Goal: Find specific page/section: Find specific page/section

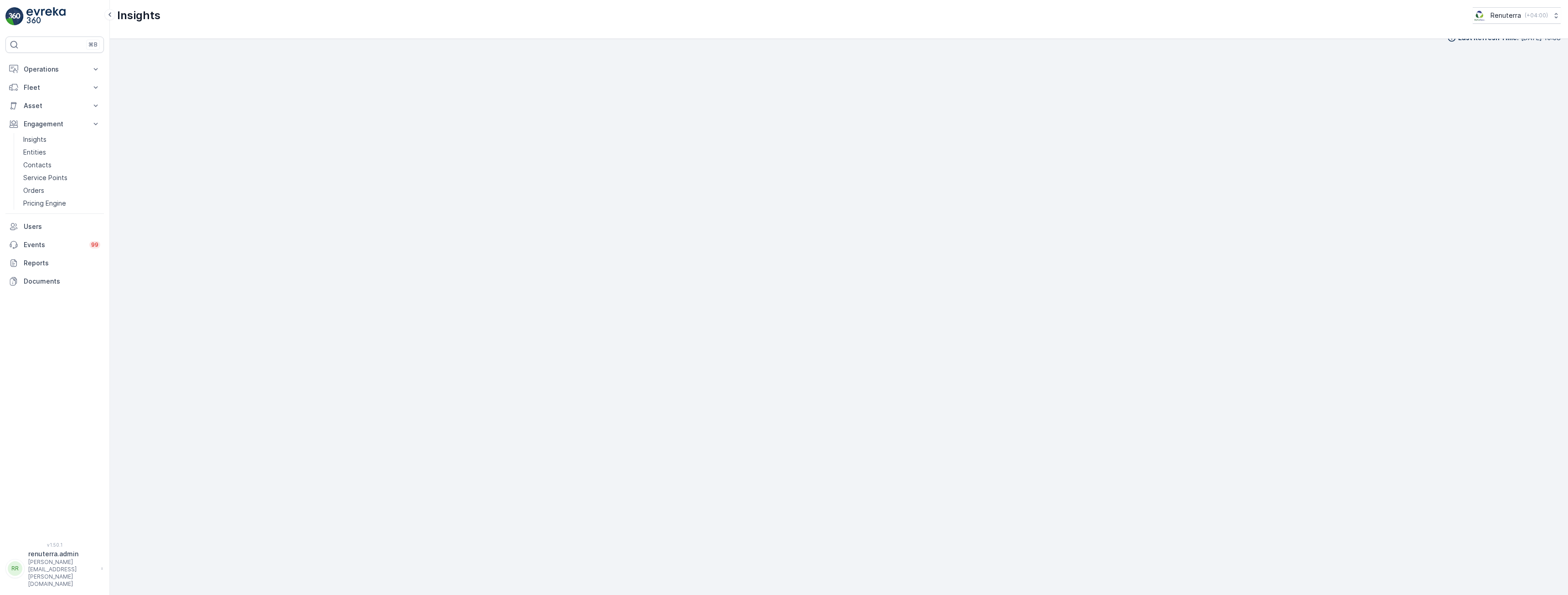
scroll to position [18, 0]
click at [79, 122] on p "Engagement" at bounding box center [54, 124] width 62 height 9
click at [72, 73] on p "Operations" at bounding box center [54, 69] width 62 height 9
click at [36, 99] on p "Planning" at bounding box center [36, 97] width 26 height 9
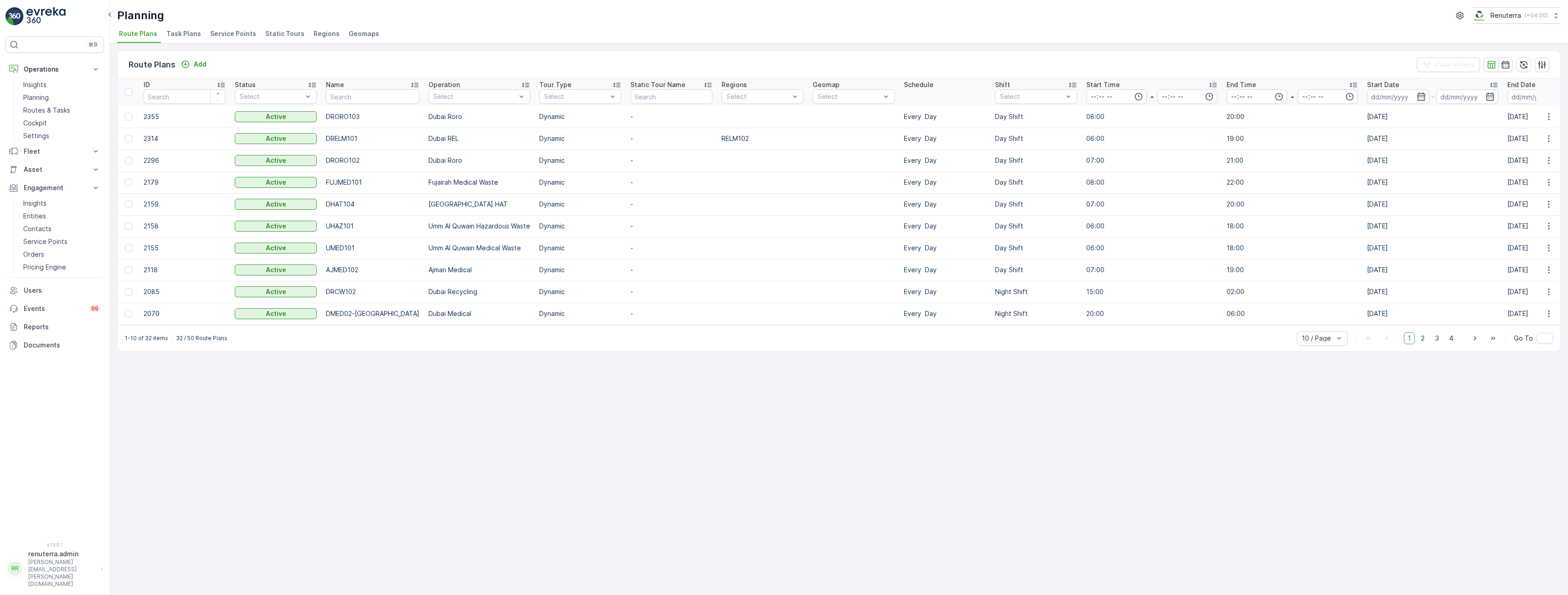
click at [218, 36] on span "Service Points" at bounding box center [233, 34] width 46 height 9
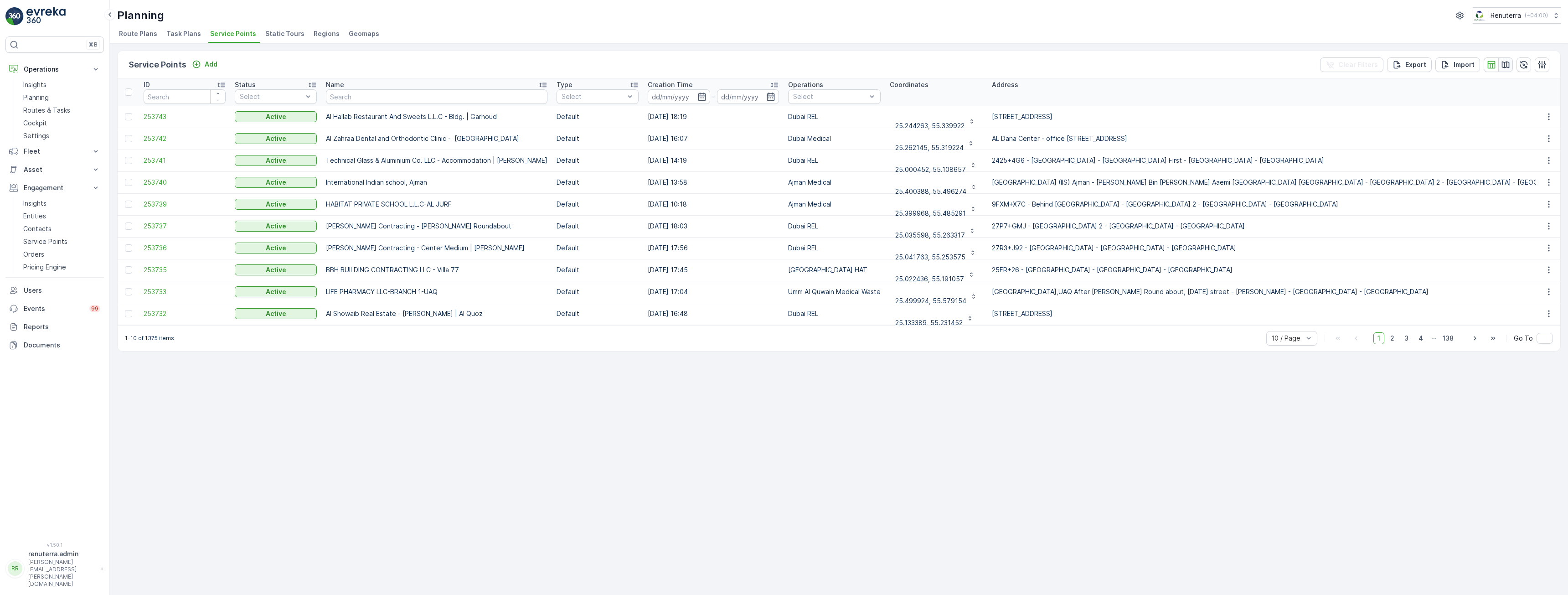
click at [1507, 67] on icon "button" at bounding box center [1506, 65] width 9 height 9
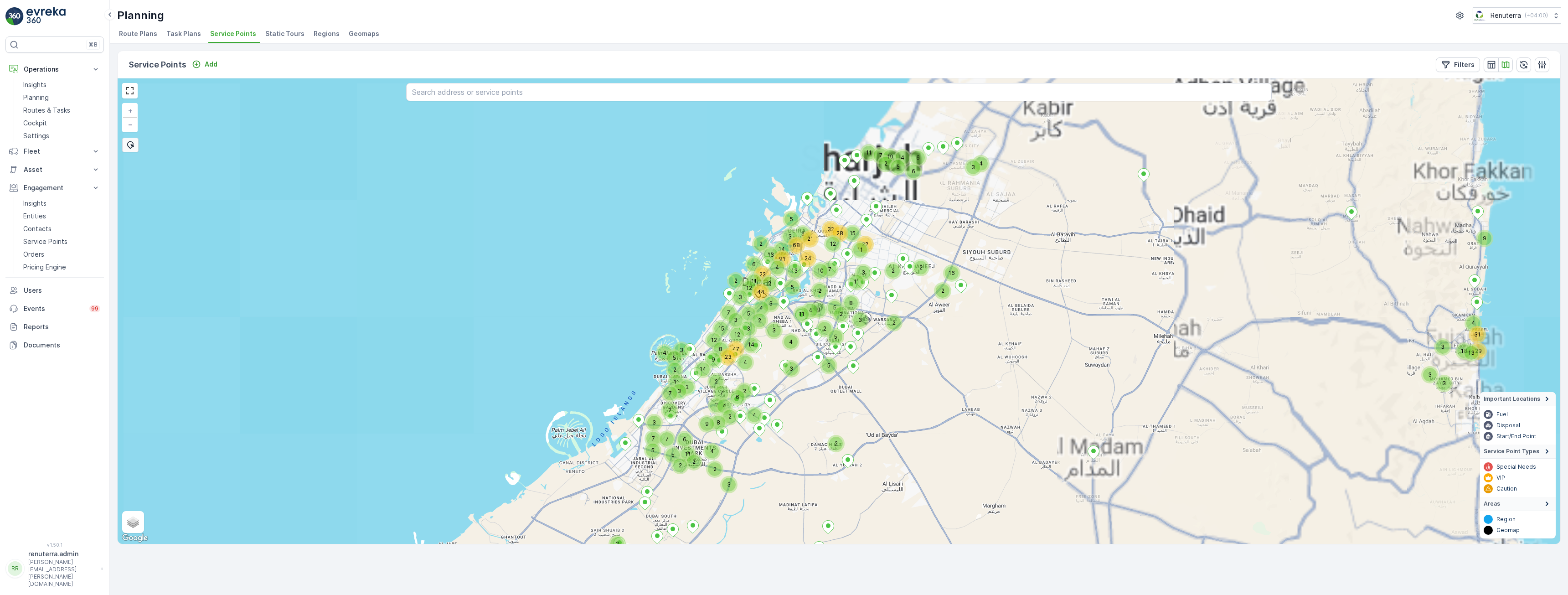
drag, startPoint x: 744, startPoint y: 200, endPoint x: 847, endPoint y: 282, distance: 131.7
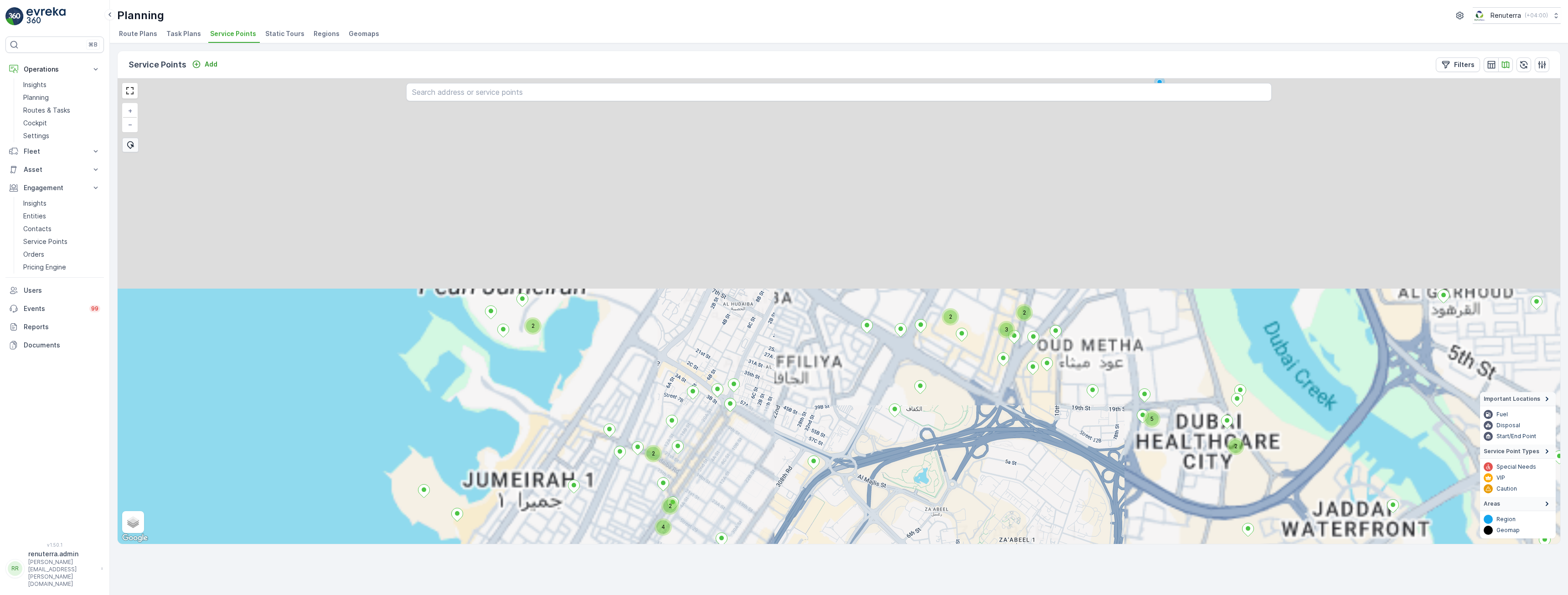
drag, startPoint x: 825, startPoint y: 273, endPoint x: 941, endPoint y: 491, distance: 246.9
click at [941, 491] on div "2 2 2 5 2 3 37 2 2 3 2 4 + − Satellite Roadmap Terrain Hybrid Leaflet Keyboard …" at bounding box center [839, 311] width 1443 height 465
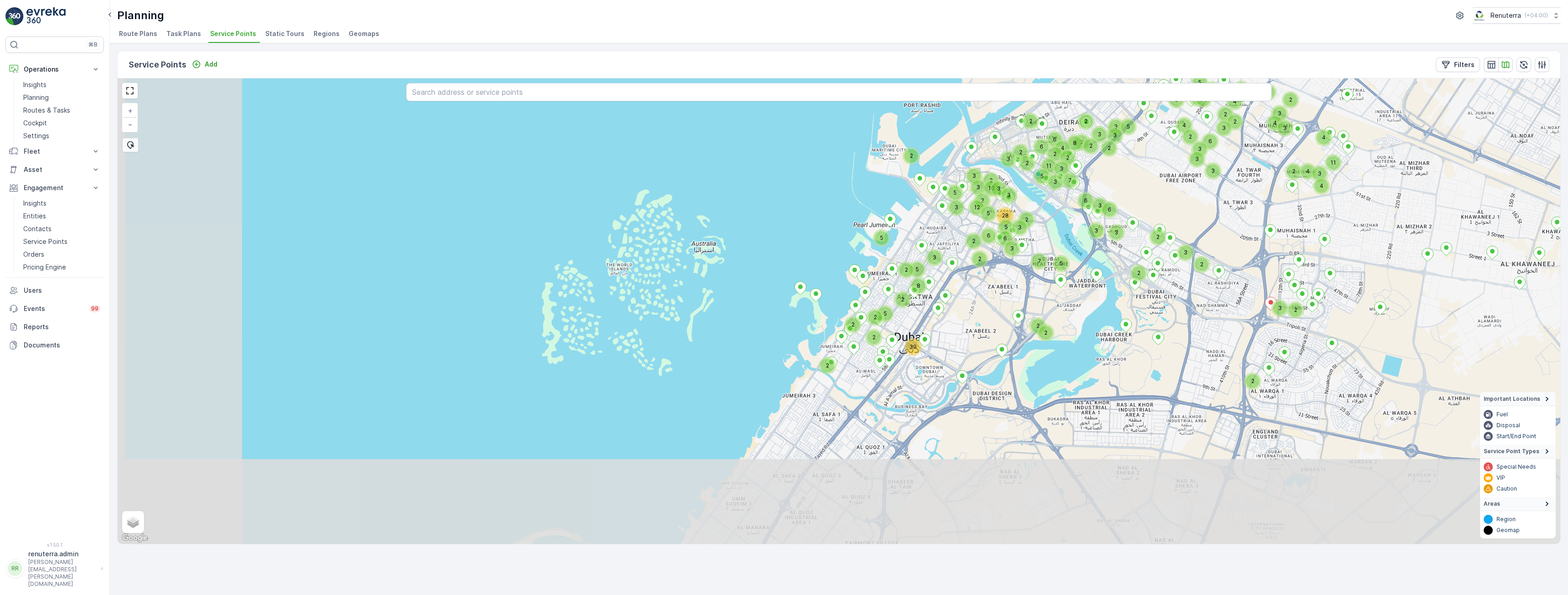
drag, startPoint x: 924, startPoint y: 436, endPoint x: 973, endPoint y: 290, distance: 154.0
click at [973, 290] on div "3 2 2 4 4 3 4 11 2 2 4 2 3 2 6 3 3 2 3 3 3 3 3 3 4 5 2 3 3 2 6 2 3 2 3 3 5 7 2 …" at bounding box center [839, 311] width 1443 height 465
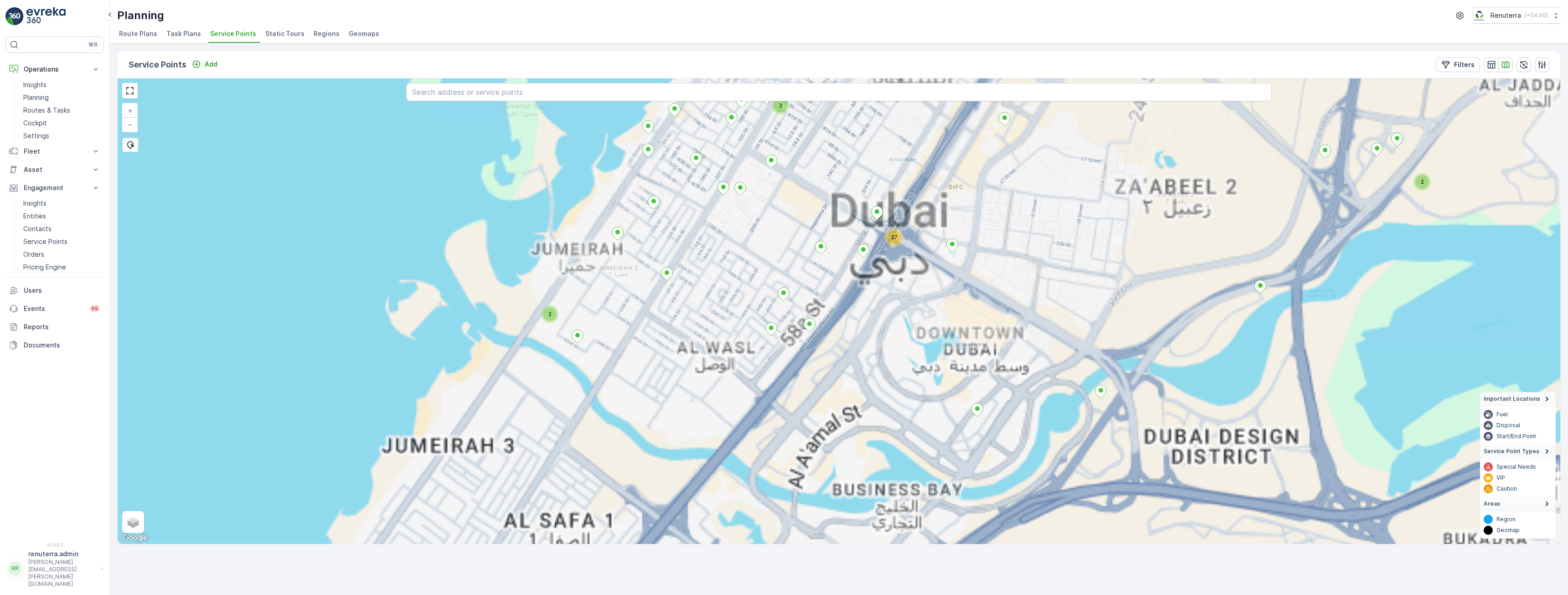
drag, startPoint x: 871, startPoint y: 429, endPoint x: 938, endPoint y: 286, distance: 157.9
click at [938, 286] on div "2 2 37 2 3 4 + − Satellite Roadmap Terrain Hybrid Leaflet Keyboard shortcuts Ma…" at bounding box center [839, 311] width 1443 height 465
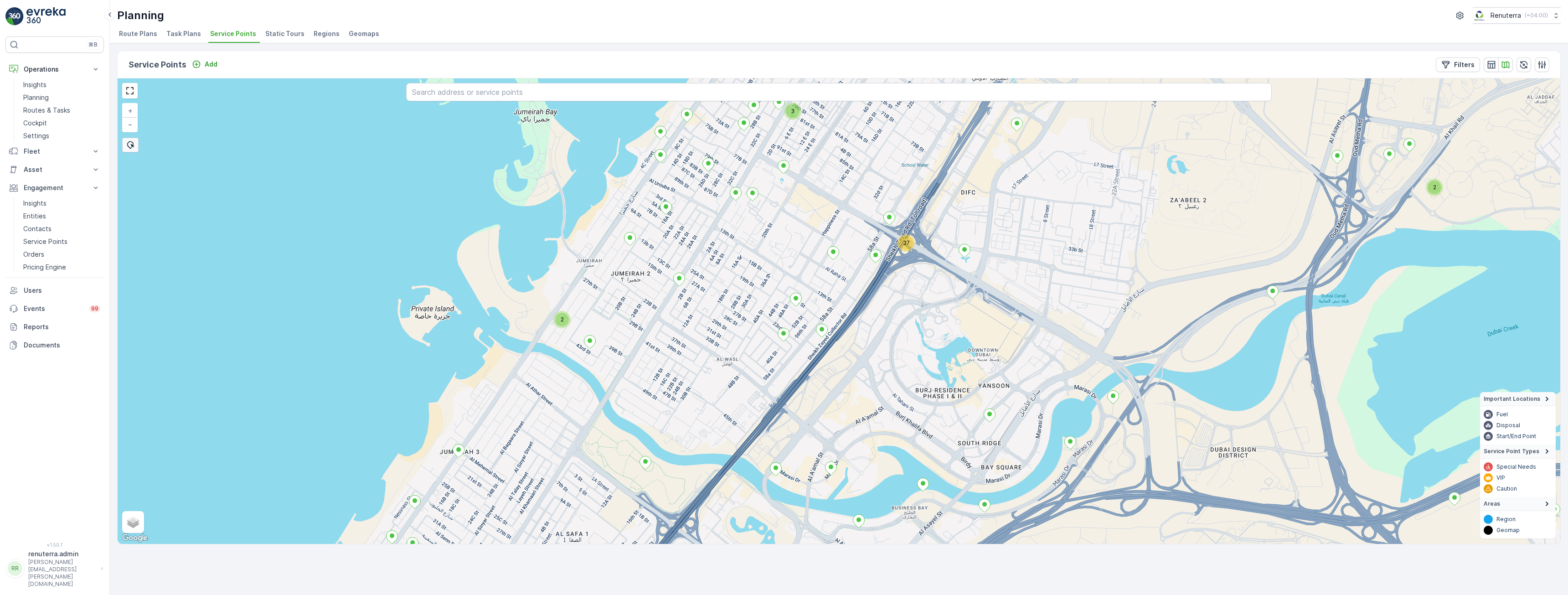
drag, startPoint x: 944, startPoint y: 298, endPoint x: 844, endPoint y: 496, distance: 221.8
click at [842, 502] on div "2 2 37 3 + − Satellite Roadmap Terrain Hybrid Leaflet Keyboard shortcuts Map Da…" at bounding box center [839, 311] width 1443 height 465
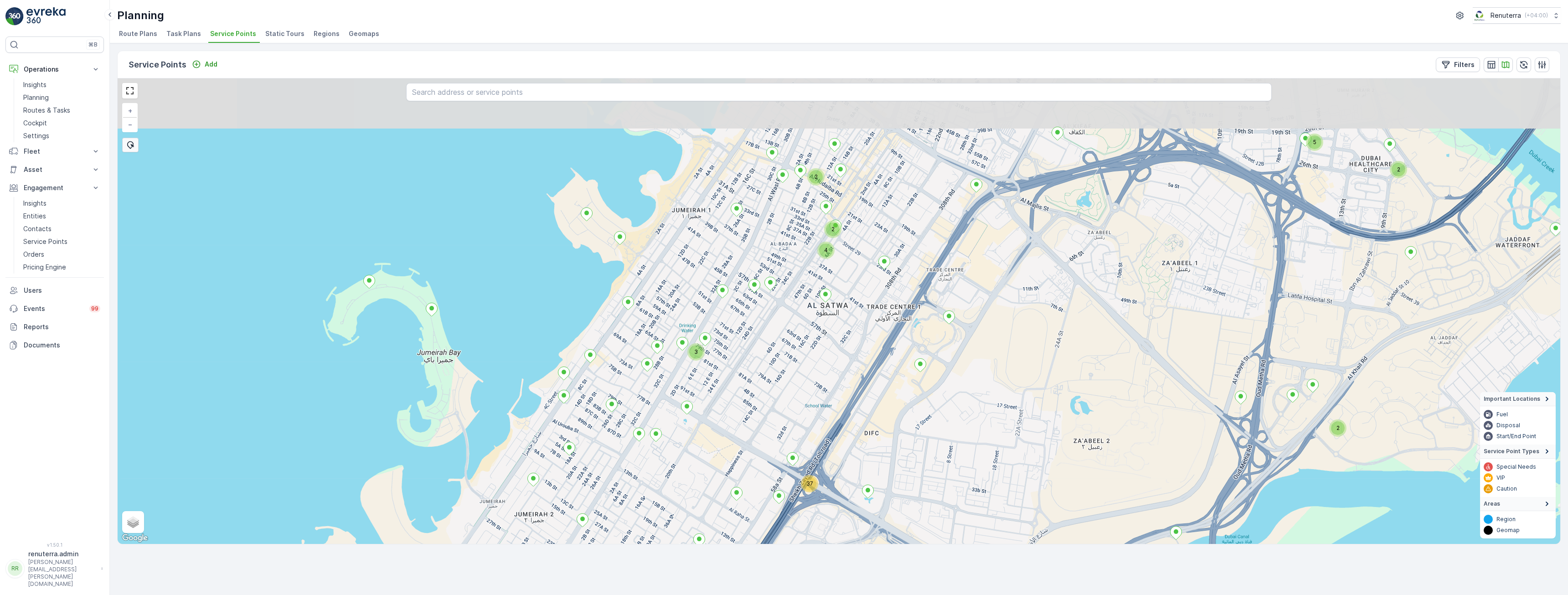
drag, startPoint x: 1021, startPoint y: 310, endPoint x: 1032, endPoint y: 396, distance: 86.7
click at [1032, 396] on div "2 2 37 3 2 5 2 2 4 + − Satellite Roadmap Terrain Hybrid Leaflet Keyboard shortc…" at bounding box center [839, 311] width 1443 height 465
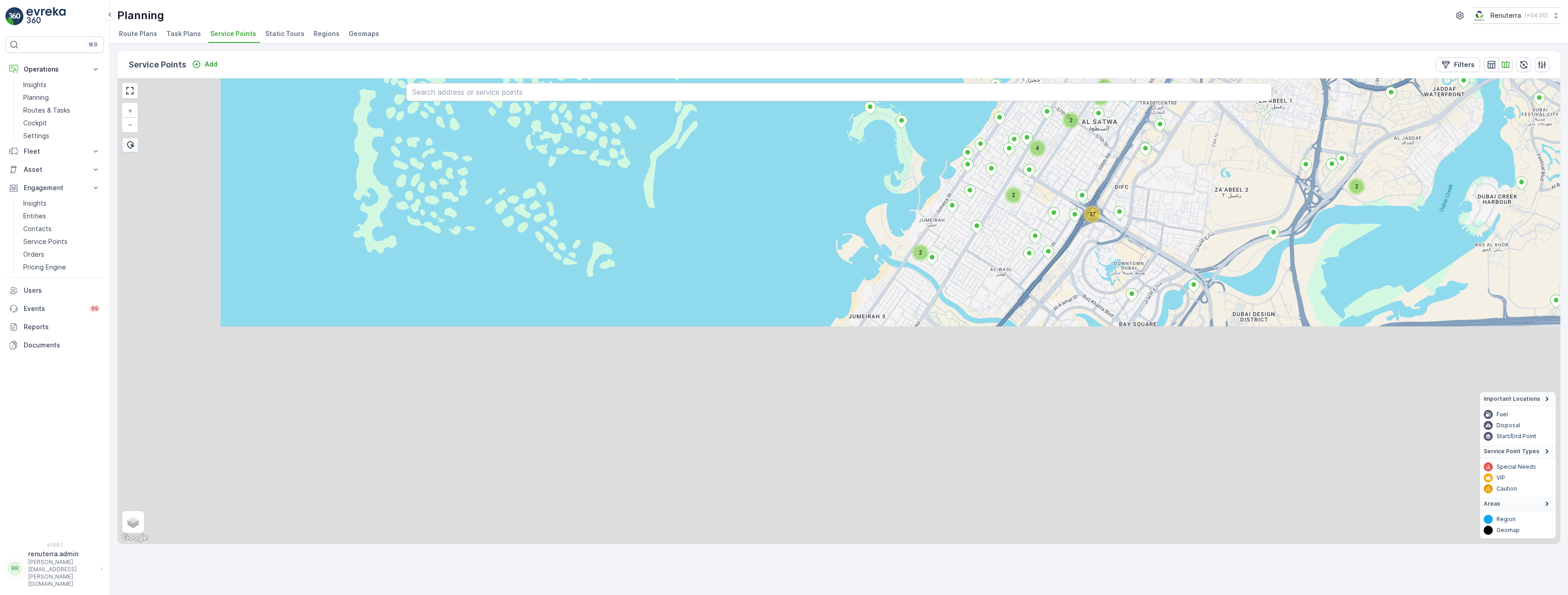
drag, startPoint x: 1103, startPoint y: 385, endPoint x: 1215, endPoint y: 154, distance: 256.7
click at [1215, 154] on div "2 4 3 2 2 2 3 2 5 2 2 2 2 2 4 3 2 2 5 24 3 2 2 5 3 2 3 2 6 2 6 3 2 2 2 3 4 3 8 …" at bounding box center [839, 311] width 1443 height 465
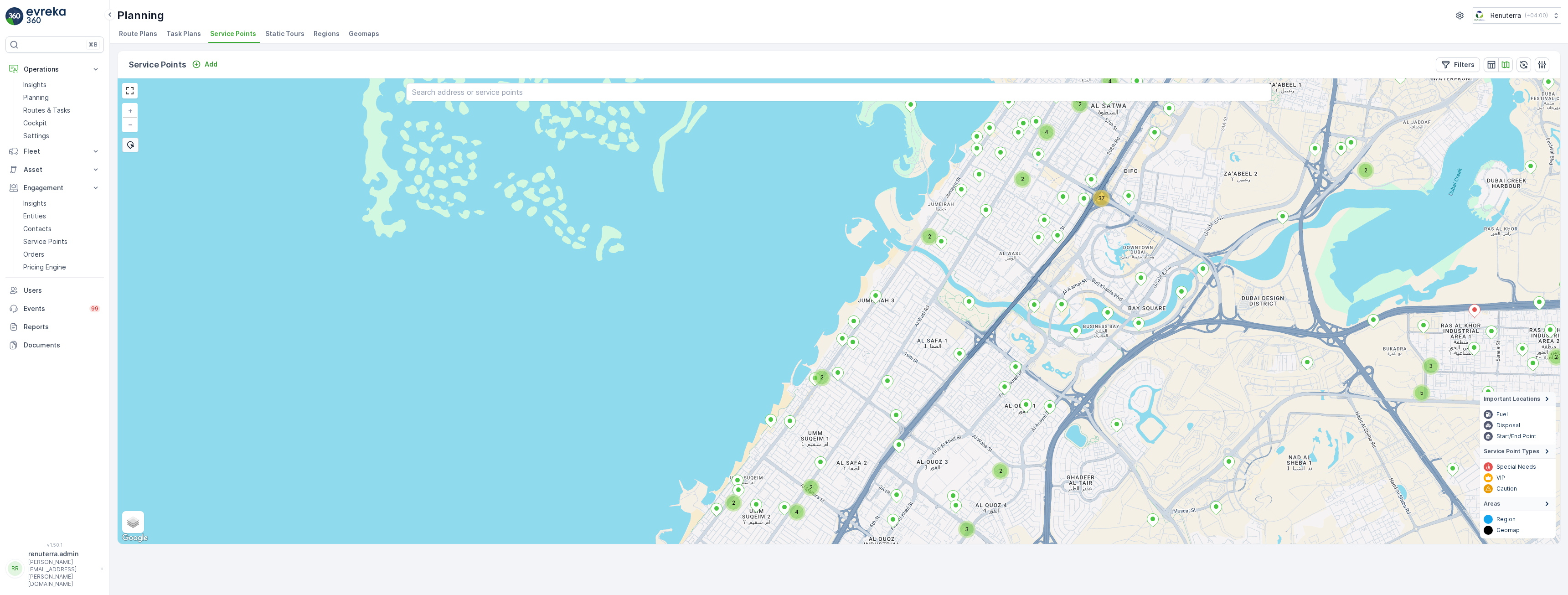
drag, startPoint x: 1062, startPoint y: 360, endPoint x: 1078, endPoint y: 326, distance: 37.6
click at [1077, 327] on div "2 4 4 4 2 37 2 2 2 3 5 2 2 2 3 4 2 + − Satellite Roadmap Terrain Hybrid Leaflet…" at bounding box center [839, 311] width 1443 height 465
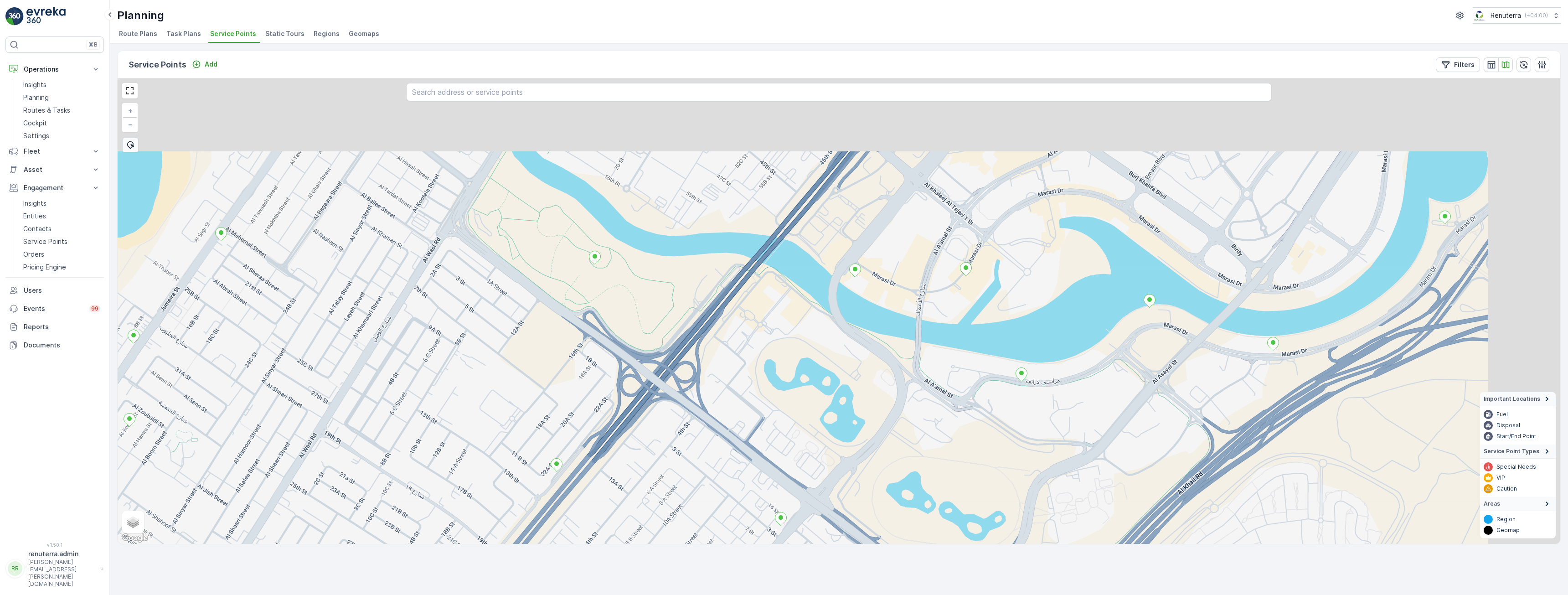
drag, startPoint x: 1219, startPoint y: 226, endPoint x: 1036, endPoint y: 413, distance: 261.6
click at [1036, 413] on div "+ − Satellite Roadmap Terrain Hybrid Leaflet Keyboard shortcuts Map Data Map da…" at bounding box center [839, 311] width 1443 height 465
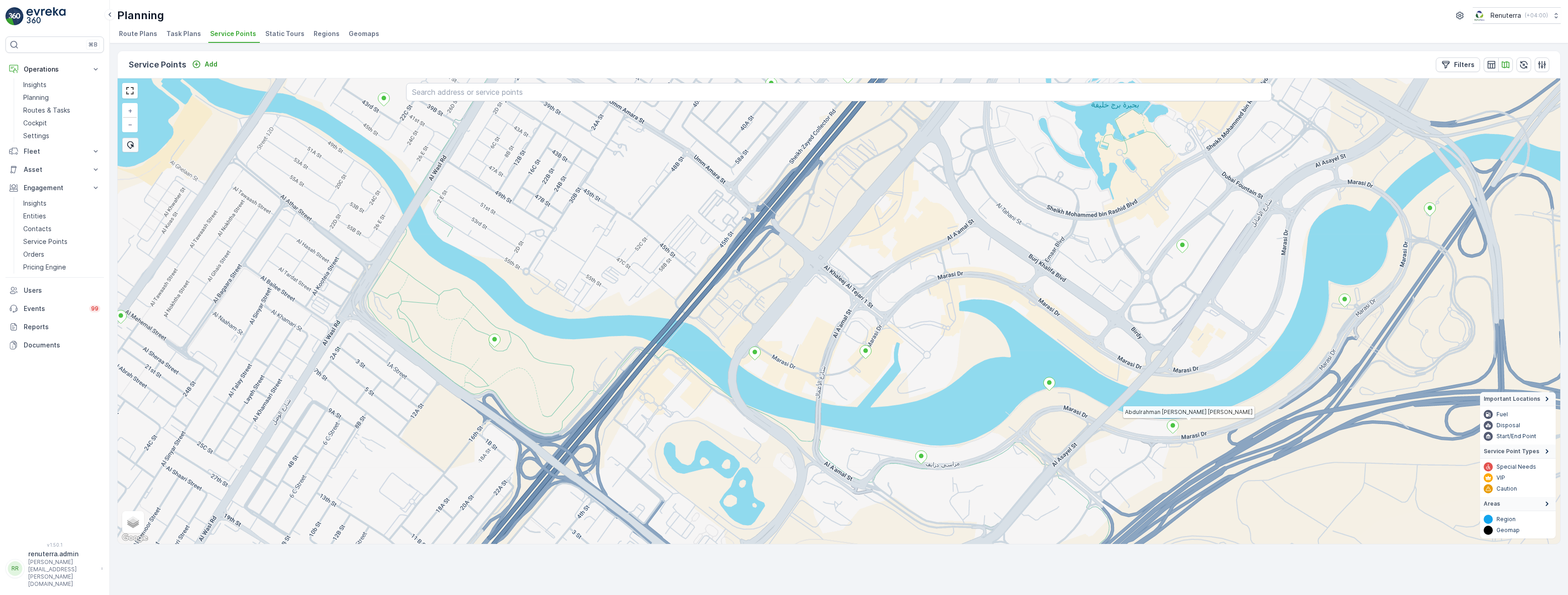
click at [1175, 426] on ellipse at bounding box center [1172, 425] width 4 height 4
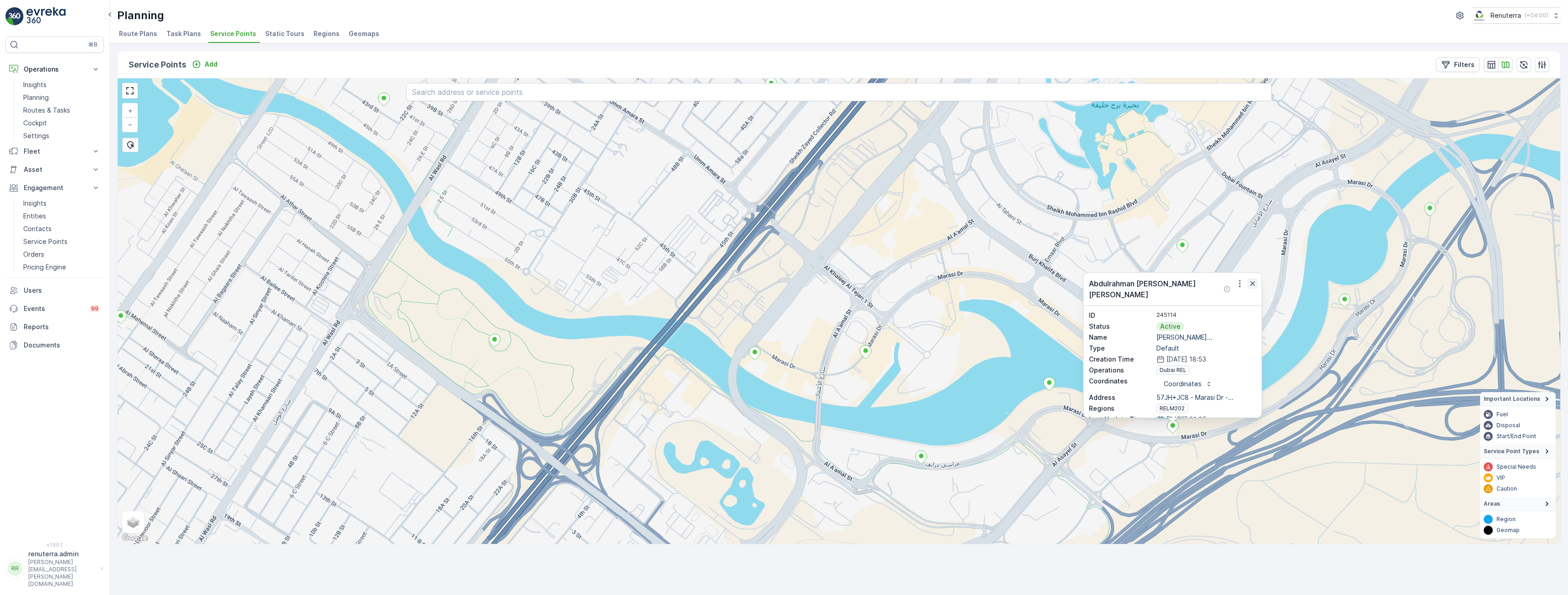
click at [1251, 285] on icon "button" at bounding box center [1252, 283] width 9 height 9
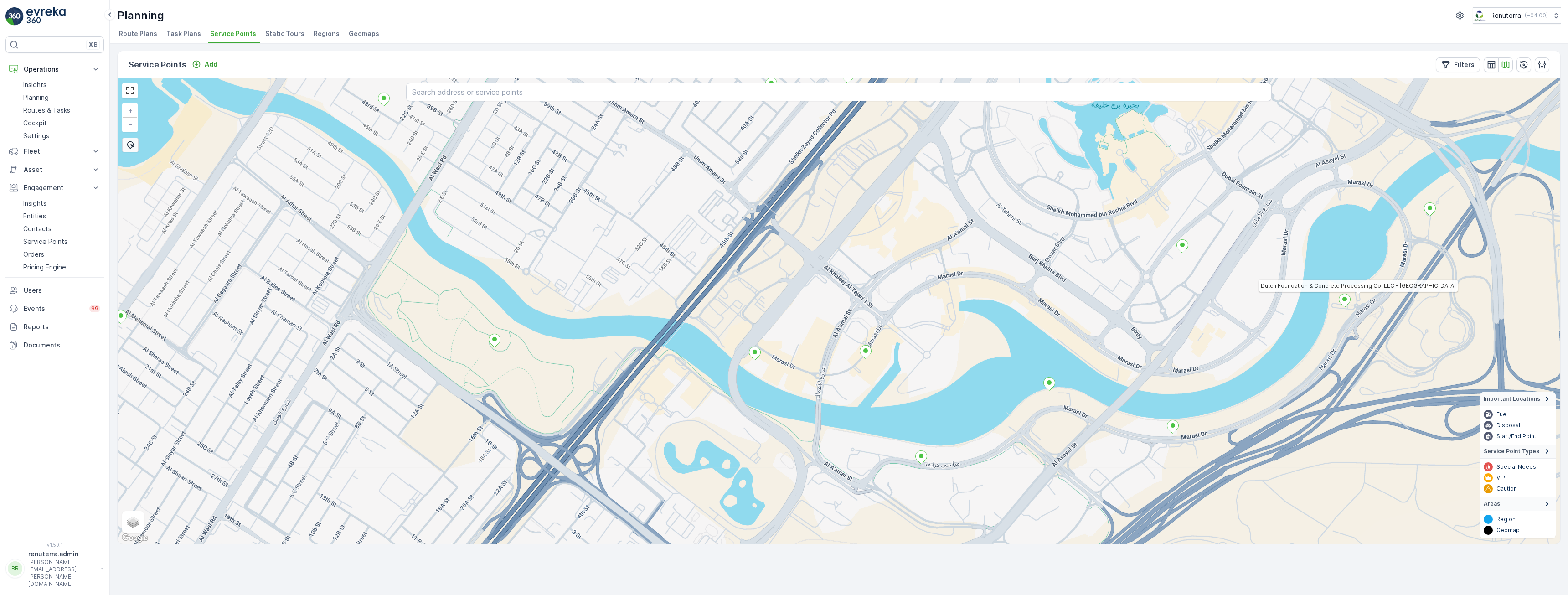
click at [1345, 302] on icon at bounding box center [1345, 300] width 12 height 13
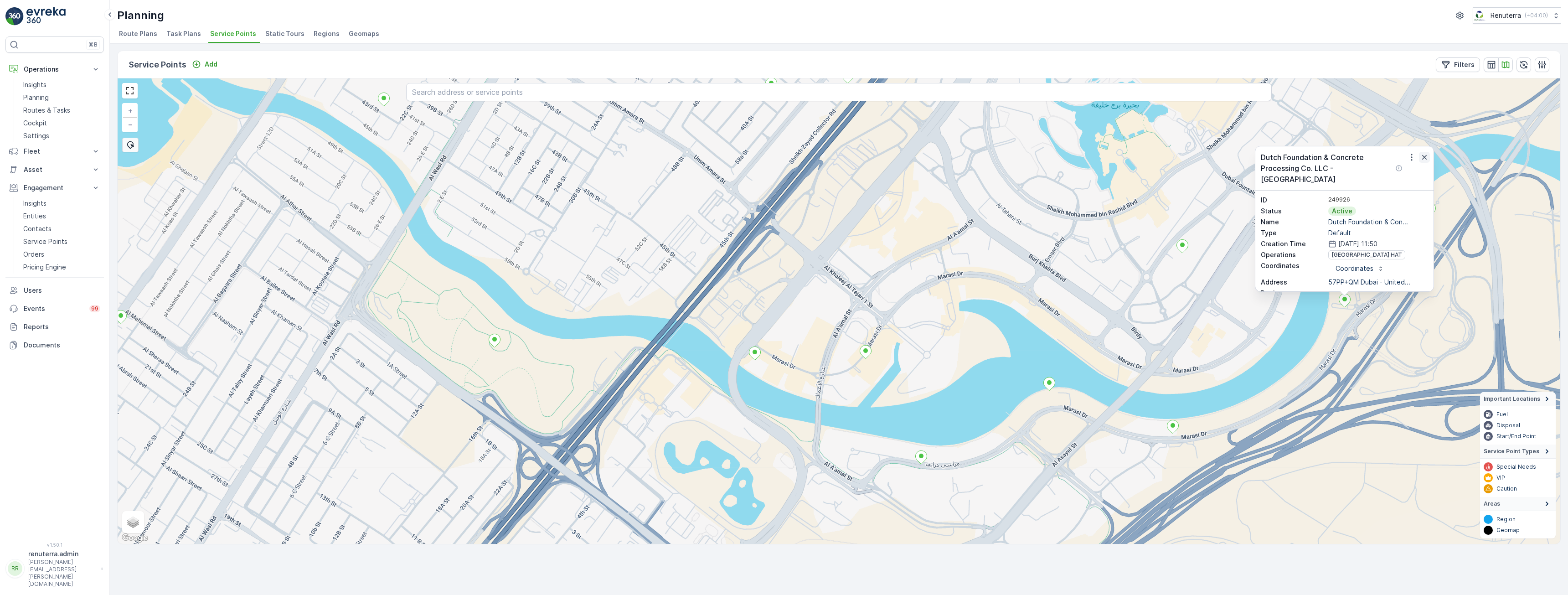
click at [1427, 161] on icon "button" at bounding box center [1425, 157] width 9 height 9
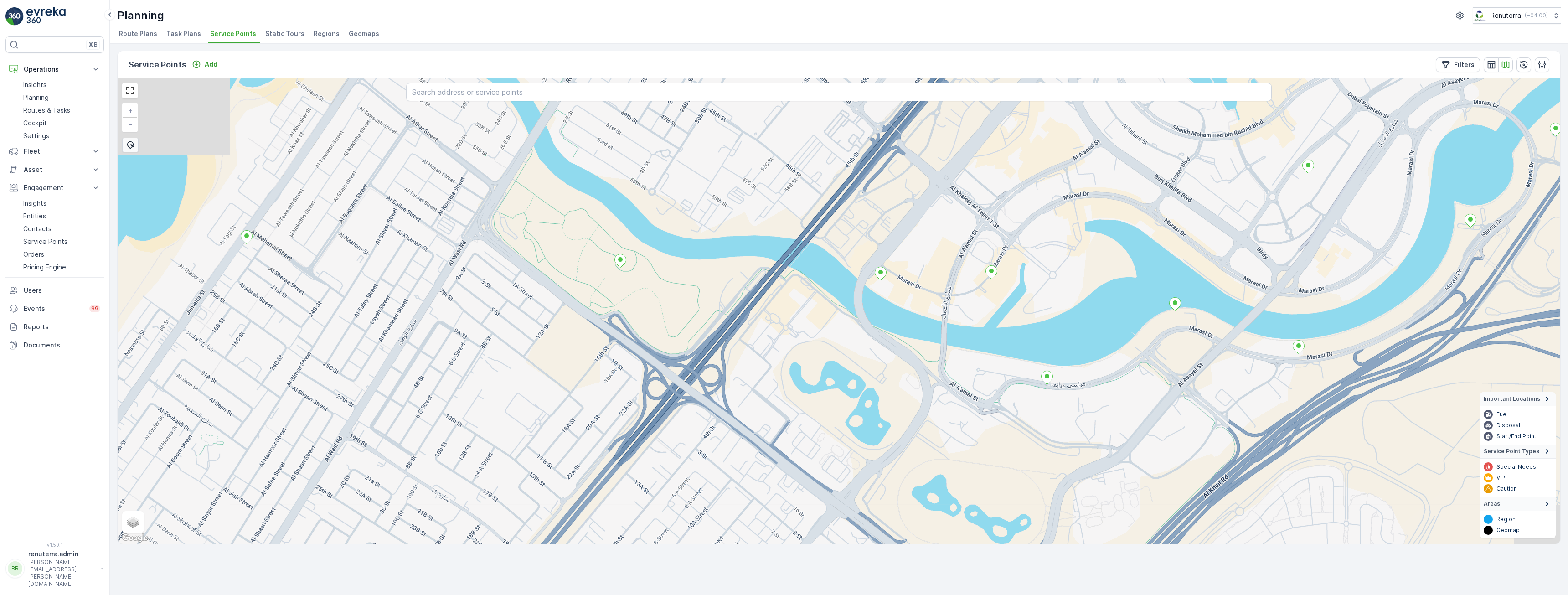
drag, startPoint x: 955, startPoint y: 317, endPoint x: 1002, endPoint y: 285, distance: 56.9
click at [1002, 285] on div "+ − Satellite Roadmap Terrain Hybrid Leaflet Keyboard shortcuts Map Data Map da…" at bounding box center [839, 311] width 1443 height 465
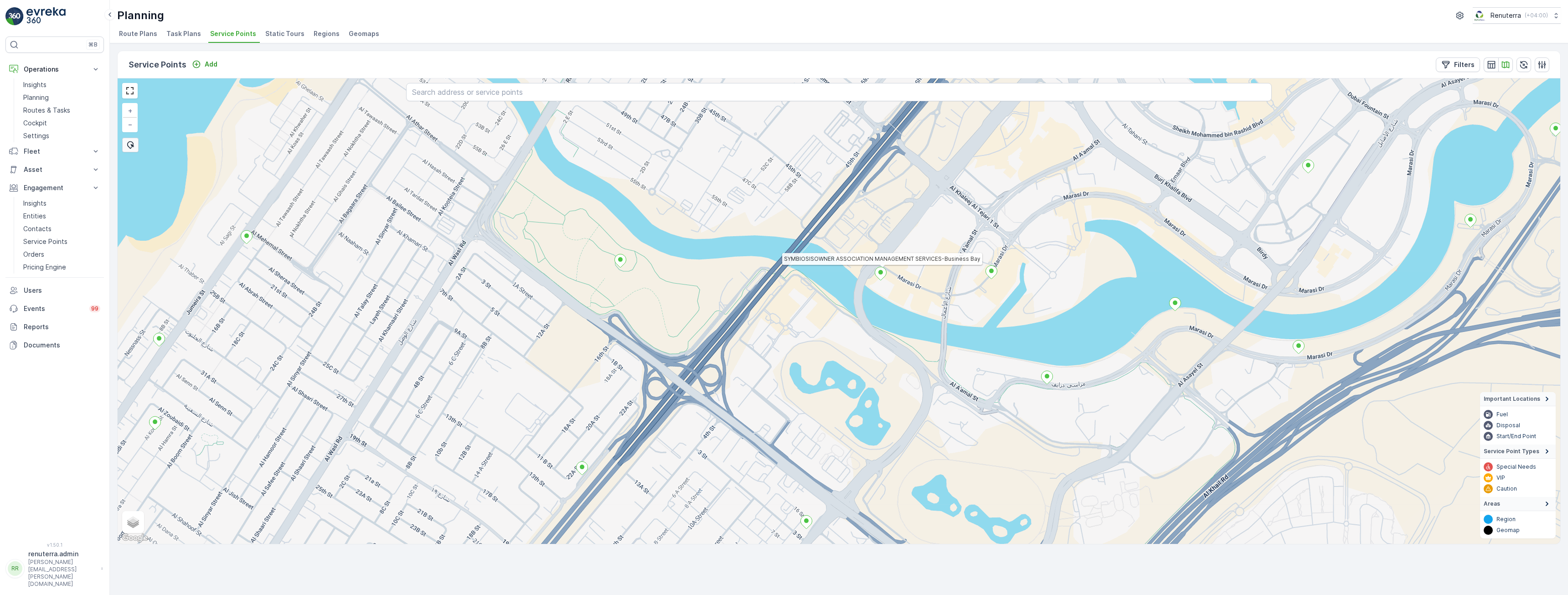
click at [882, 273] on ellipse at bounding box center [881, 272] width 4 height 4
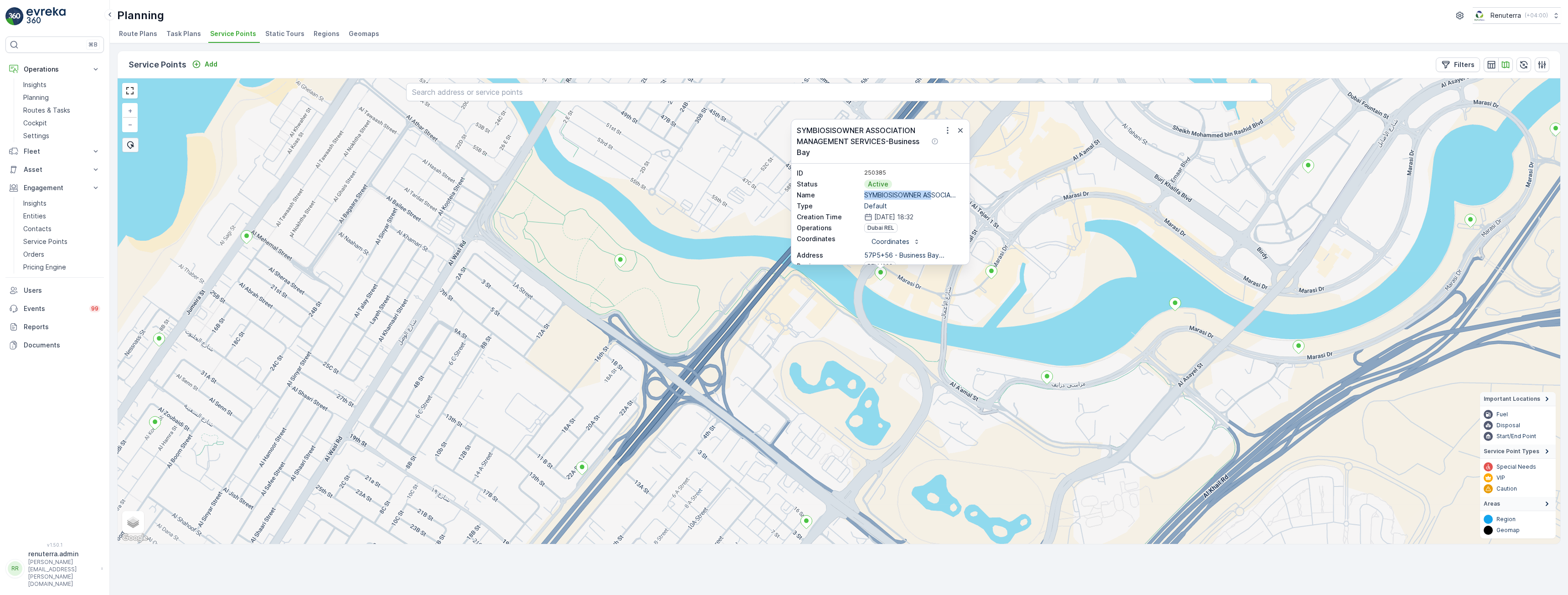
drag, startPoint x: 863, startPoint y: 194, endPoint x: 932, endPoint y: 193, distance: 69.0
click at [932, 193] on p "SYMBIOSISOWNER ASSOCIA..." at bounding box center [915, 195] width 100 height 9
click at [834, 134] on p "SYMBIOSISOWNER ASSOCIATION MANAGEMENT SERVICES-Business Bay" at bounding box center [863, 141] width 132 height 33
drag, startPoint x: 798, startPoint y: 129, endPoint x: 839, endPoint y: 151, distance: 46.5
click at [839, 151] on p "SYMBIOSISOWNER ASSOCIATION MANAGEMENT SERVICES-Business Bay" at bounding box center [863, 141] width 132 height 33
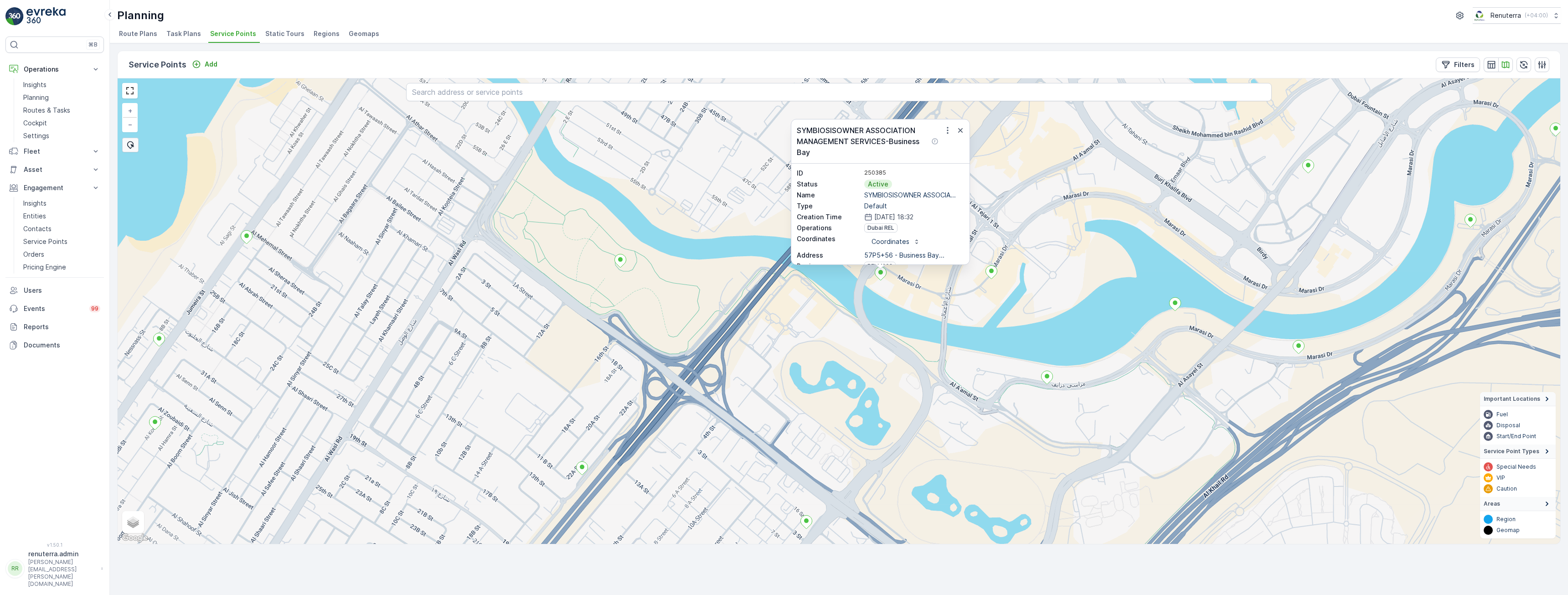
copy p "SYMBIOSISOWNER ASSOCIATION MANAGEMENT SERVICES-Business Bay"
click at [959, 131] on icon "button" at bounding box center [961, 131] width 9 height 9
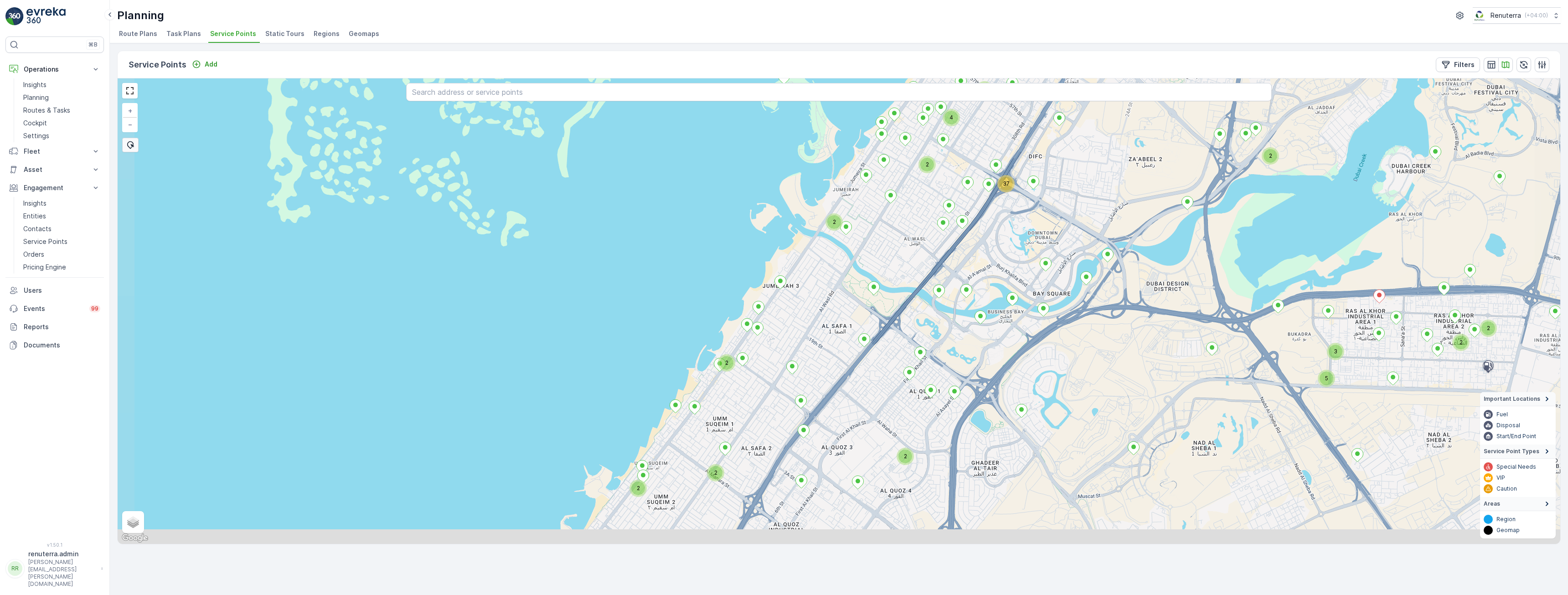
drag, startPoint x: 944, startPoint y: 354, endPoint x: 947, endPoint y: 371, distance: 17.3
click at [945, 282] on div "2 2 3 5 2 2 2 2 2 4 3 4 4 2 37 2 2 + − Satellite Roadmap Terrain Hybrid Leaflet…" at bounding box center [839, 311] width 1443 height 465
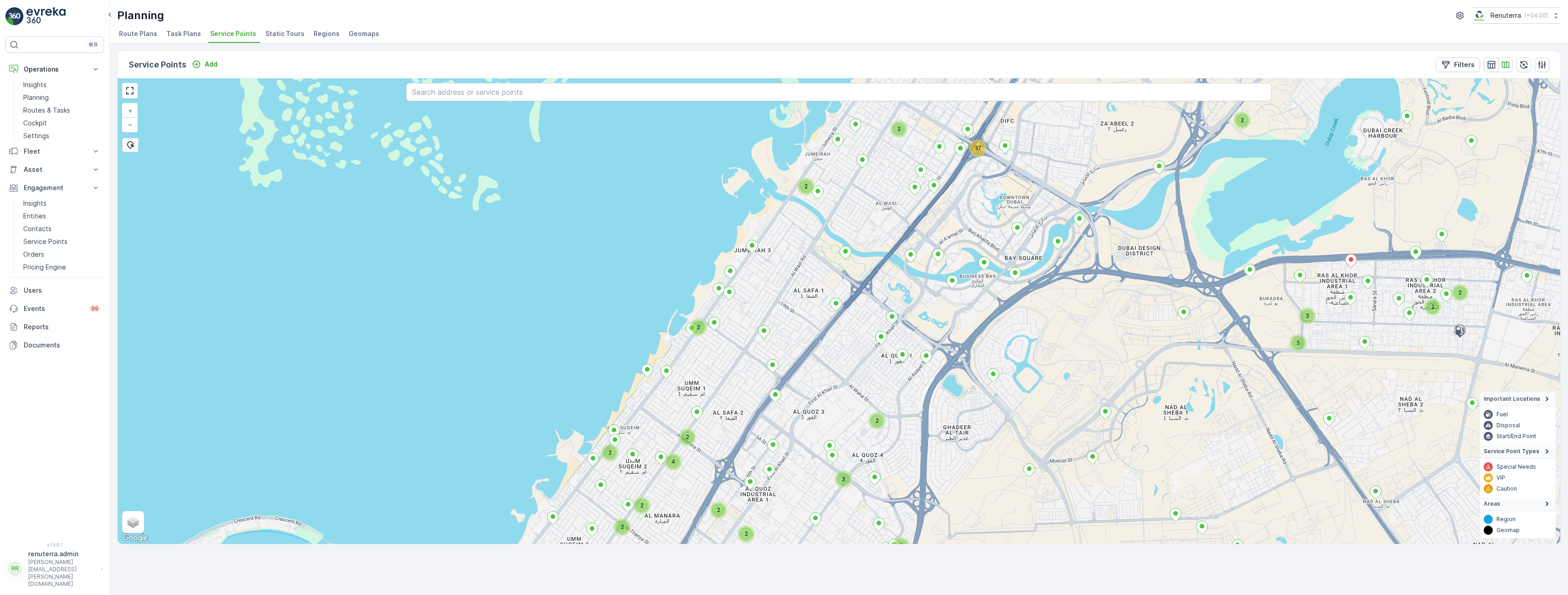
drag, startPoint x: 1004, startPoint y: 196, endPoint x: 970, endPoint y: 232, distance: 49.5
click at [970, 232] on div "2 2 3 5 2 2 2 2 2 37 2 2 2 3 3 2 3 2 4 2 2 2 3 + − Satellite Roadmap Terrain Hy…" at bounding box center [839, 311] width 1443 height 465
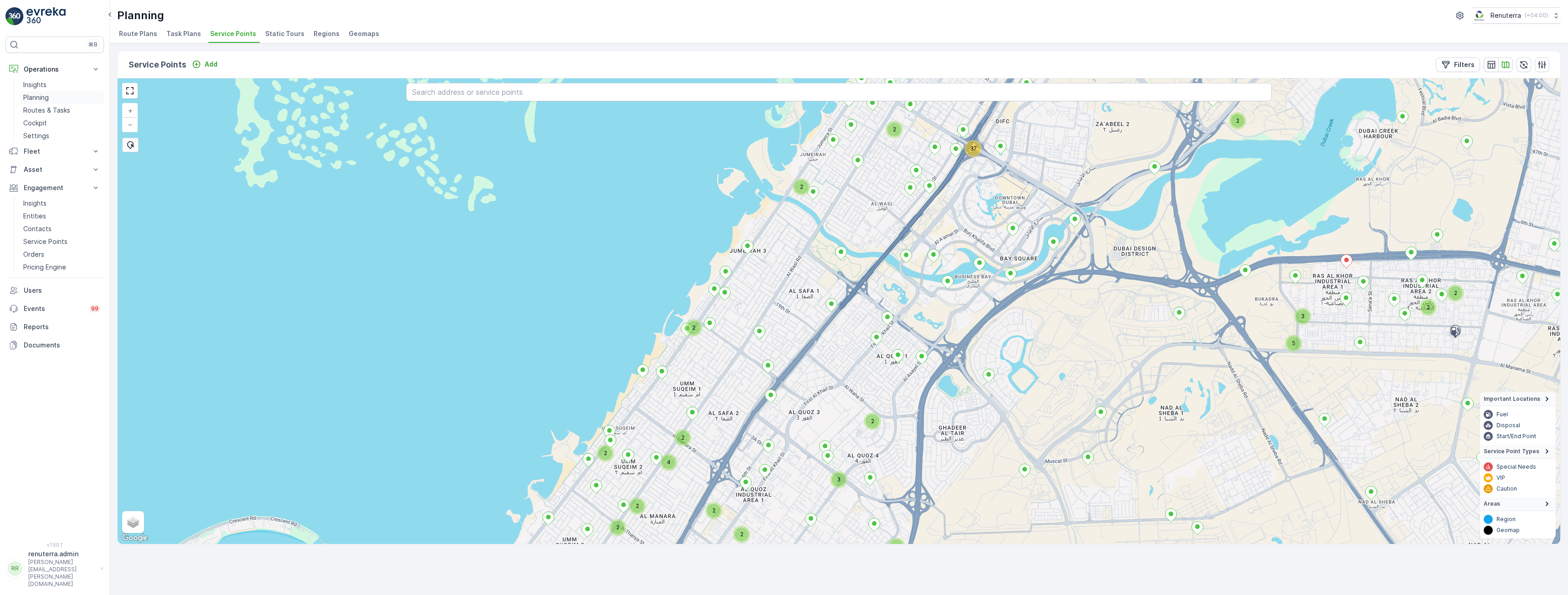
click at [44, 96] on p "Planning" at bounding box center [36, 97] width 26 height 9
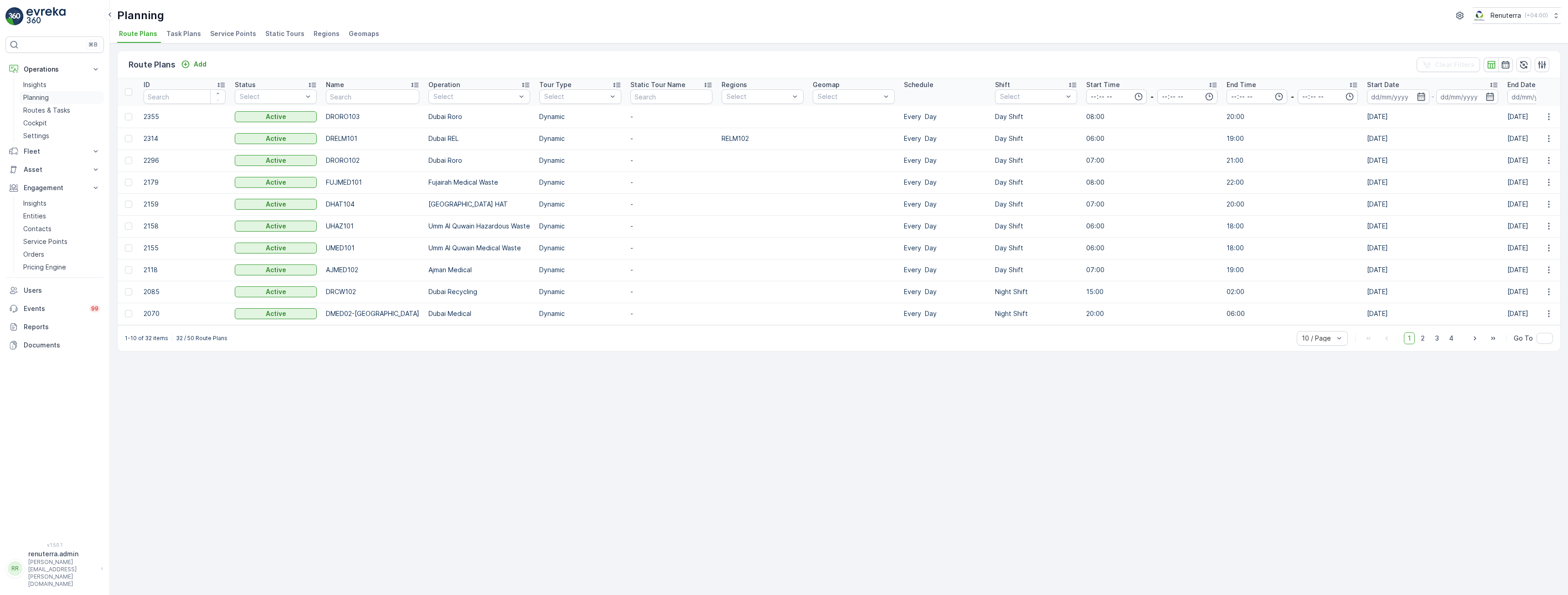
click at [50, 99] on link "Planning" at bounding box center [62, 97] width 84 height 13
click at [49, 109] on p "Routes & Tasks" at bounding box center [46, 110] width 47 height 9
